Goal: Transaction & Acquisition: Purchase product/service

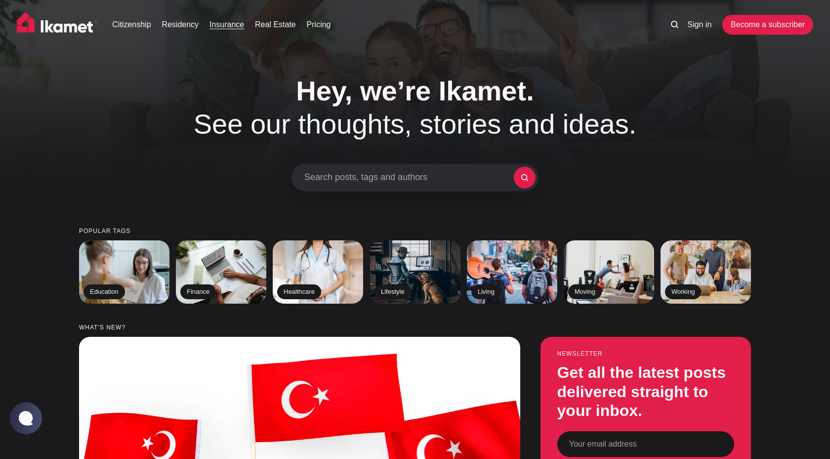
click at [238, 24] on link "Insurance" at bounding box center [227, 25] width 35 height 12
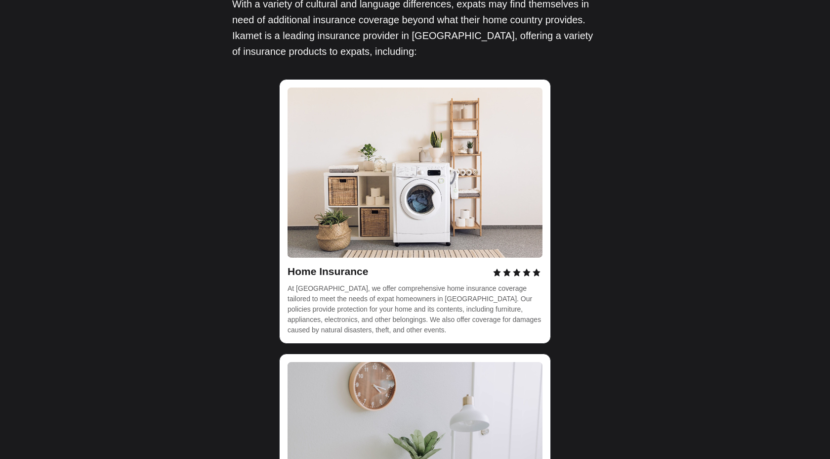
scroll to position [2622, 0]
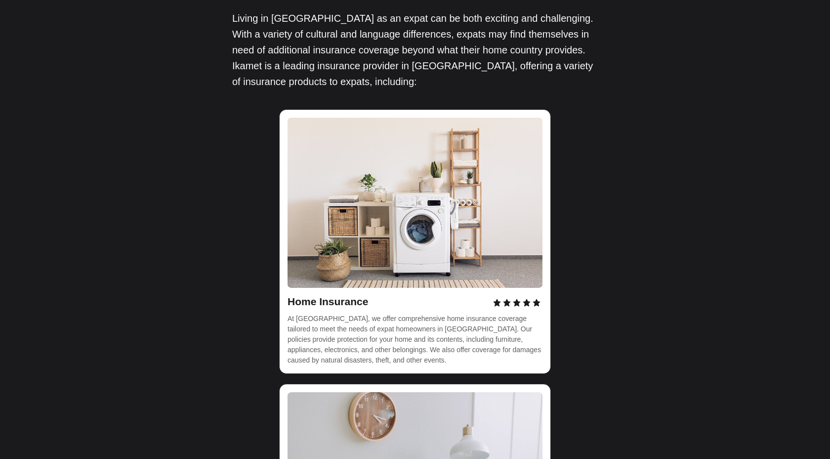
click at [339, 296] on span "Home Insurance" at bounding box center [328, 301] width 81 height 11
click at [379, 118] on img at bounding box center [415, 203] width 255 height 170
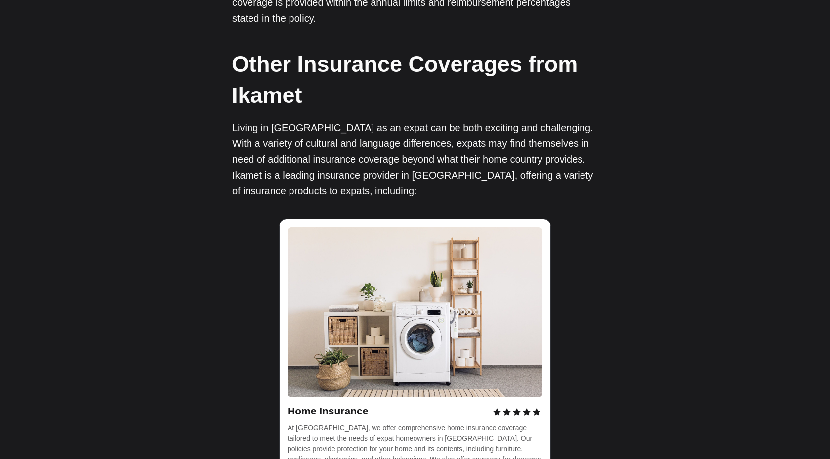
scroll to position [2446, 0]
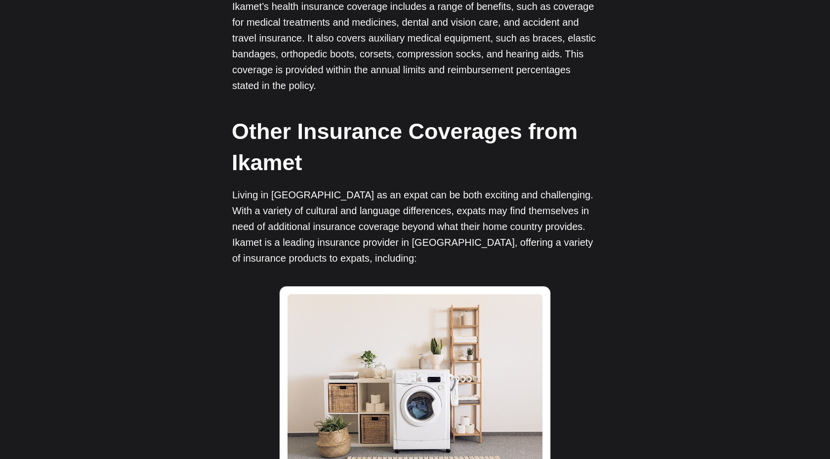
click at [412, 294] on img at bounding box center [415, 379] width 255 height 170
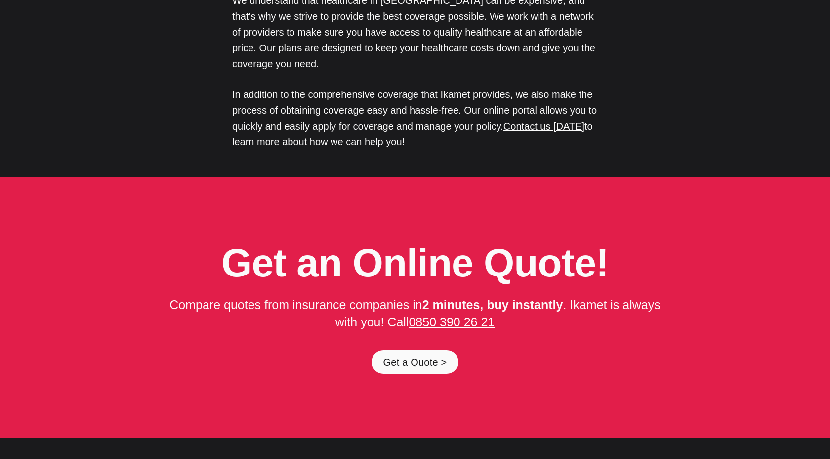
scroll to position [4886, 0]
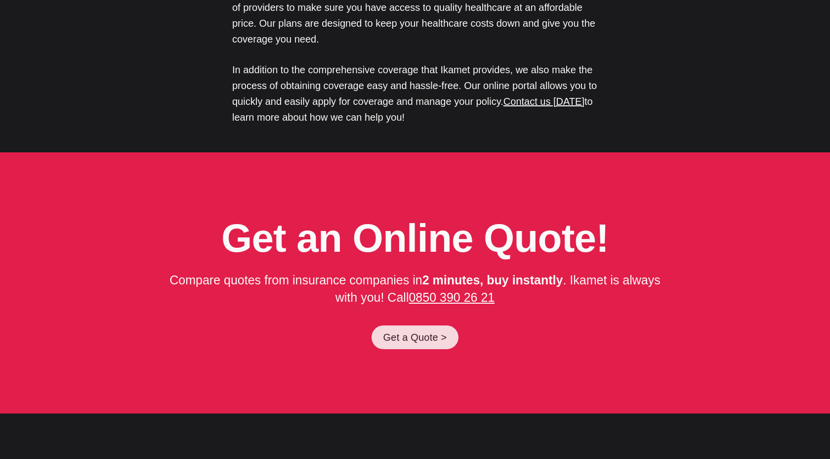
click at [414, 325] on link "Get a Quote >" at bounding box center [415, 337] width 87 height 24
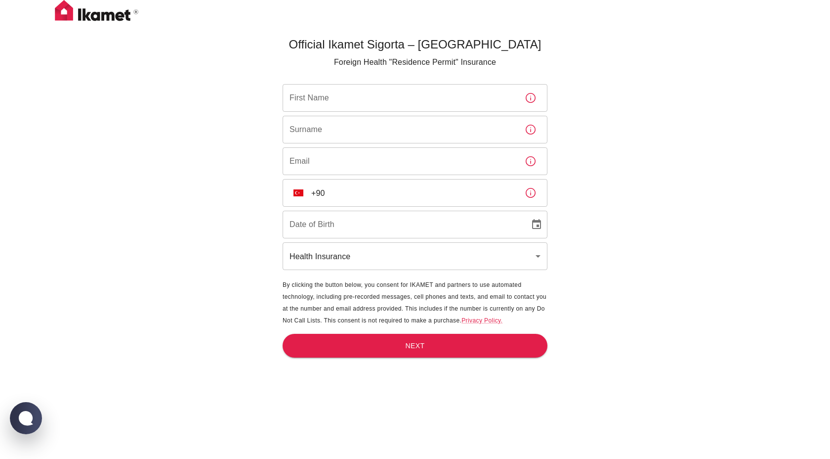
click at [315, 90] on div "First Name First Name" at bounding box center [415, 98] width 265 height 28
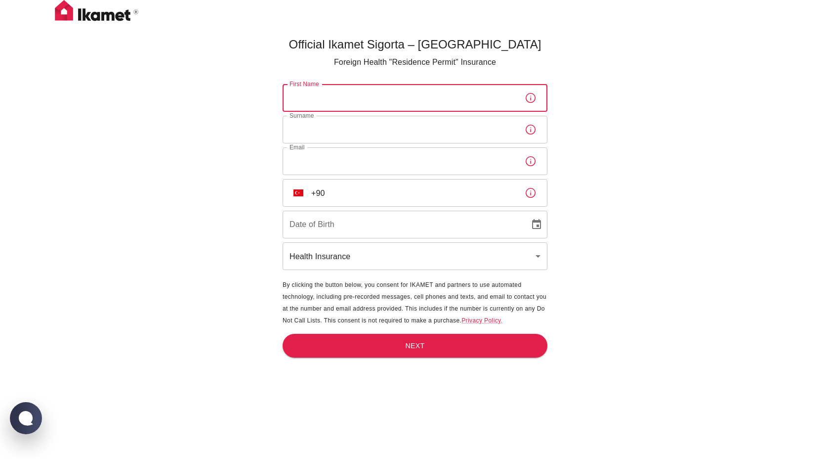
type input "Saskia"
type input "Naujok"
type input "saskia.nj@gmail.com"
click at [345, 195] on input "+90" at bounding box center [414, 193] width 206 height 28
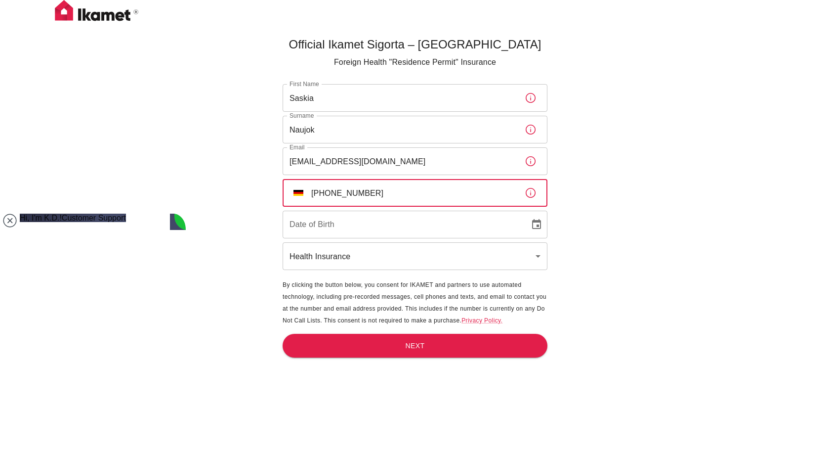
type input "+49 1573 7605756"
type input "DD/MM/YYYY"
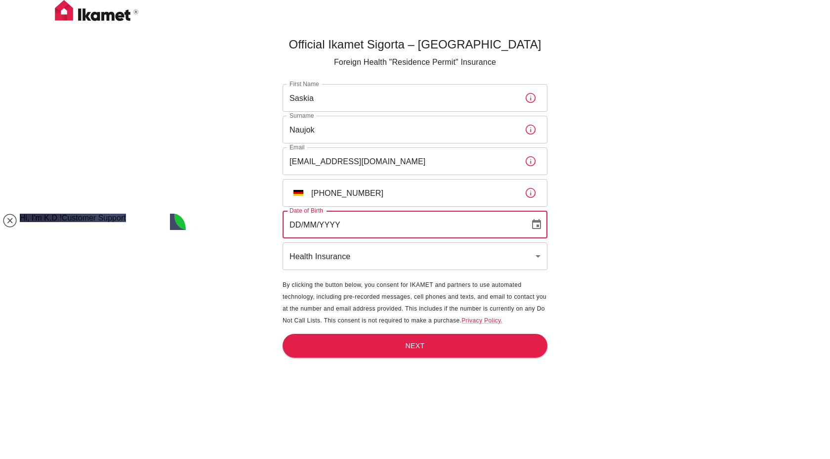
click at [365, 222] on input "DD/MM/YYYY" at bounding box center [403, 225] width 240 height 28
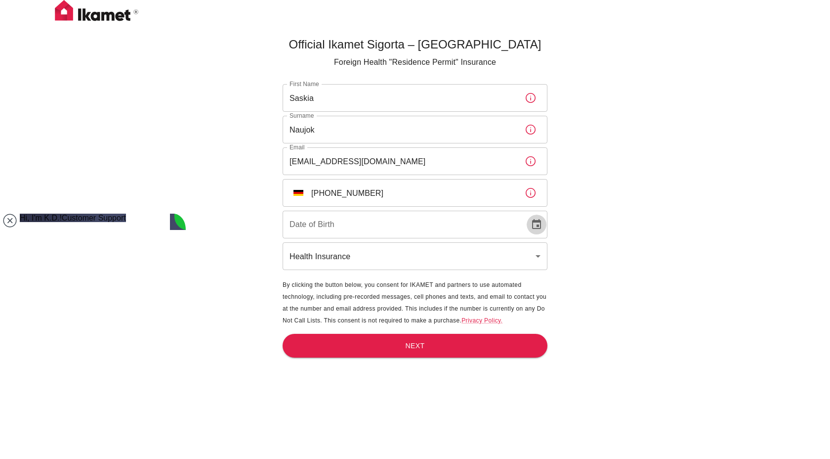
click at [534, 224] on icon "Choose date" at bounding box center [537, 224] width 12 height 12
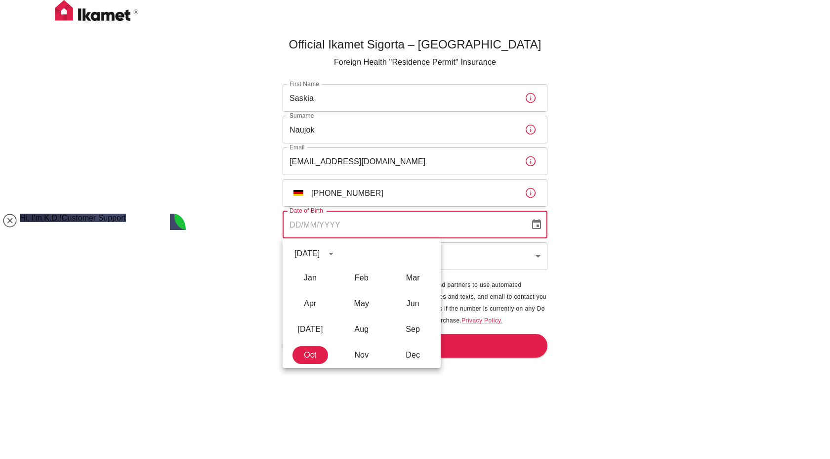
click at [316, 253] on div "October 2025" at bounding box center [307, 254] width 25 height 12
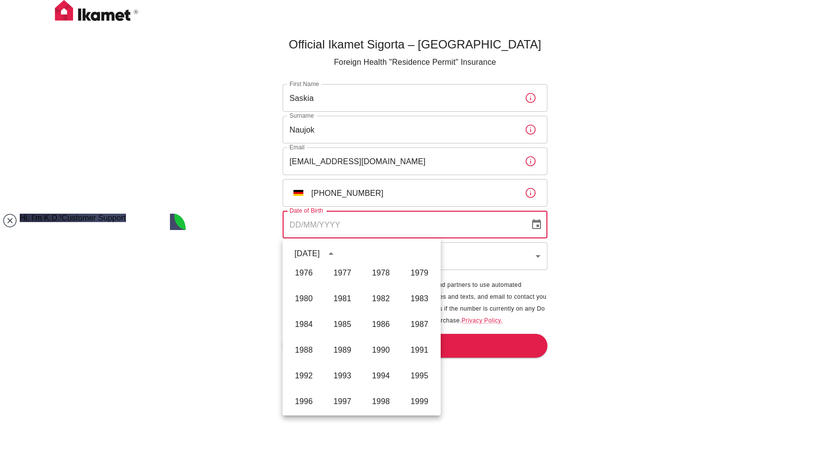
scroll to position [488, 0]
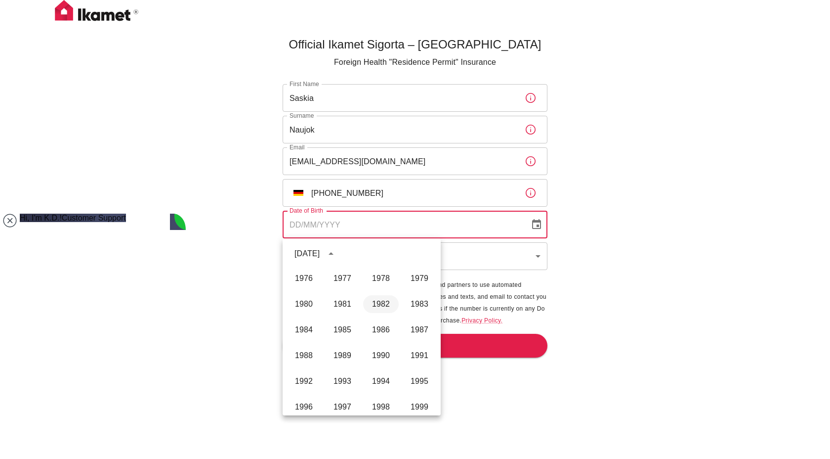
click at [388, 304] on button "1982" at bounding box center [381, 304] width 36 height 18
type input "09/10/1982"
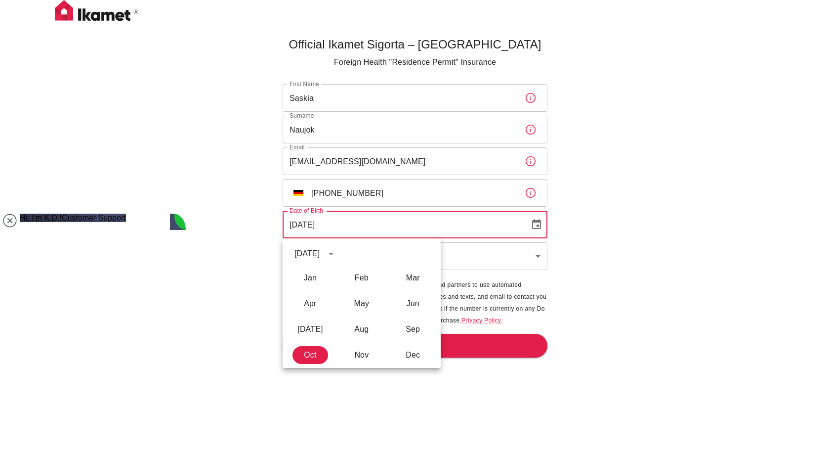
click at [271, 220] on div "Official Ikamet Sigorta – Turkey Foreign Health "Residence Permit" Insurance Fi…" at bounding box center [415, 262] width 296 height 459
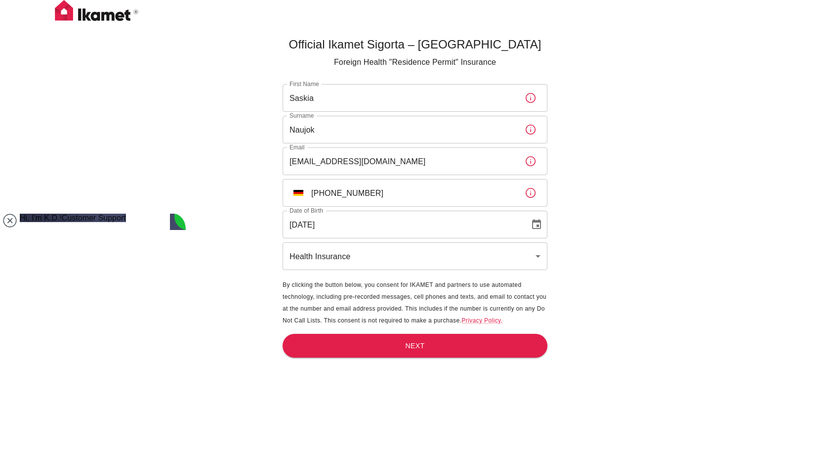
click at [335, 256] on body "Official Ikamet Sigorta – Turkey Foreign Health "Residence Permit" Insurance Fi…" at bounding box center [415, 245] width 830 height 491
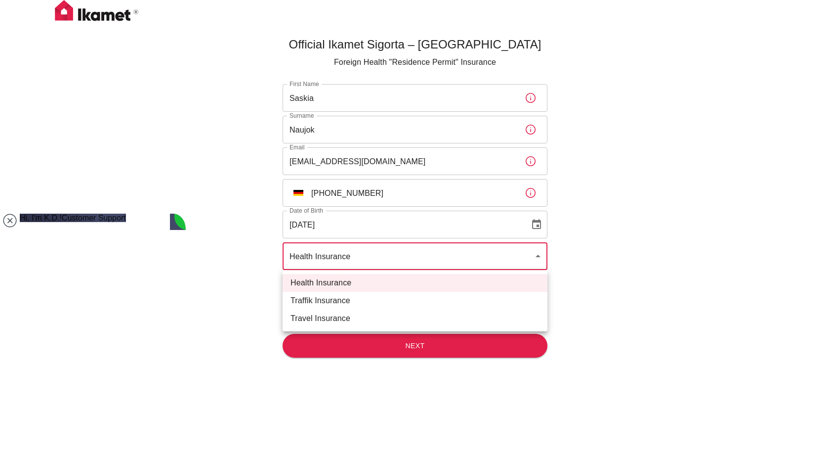
click at [244, 247] on div at bounding box center [415, 229] width 830 height 459
